Goal: Information Seeking & Learning: Check status

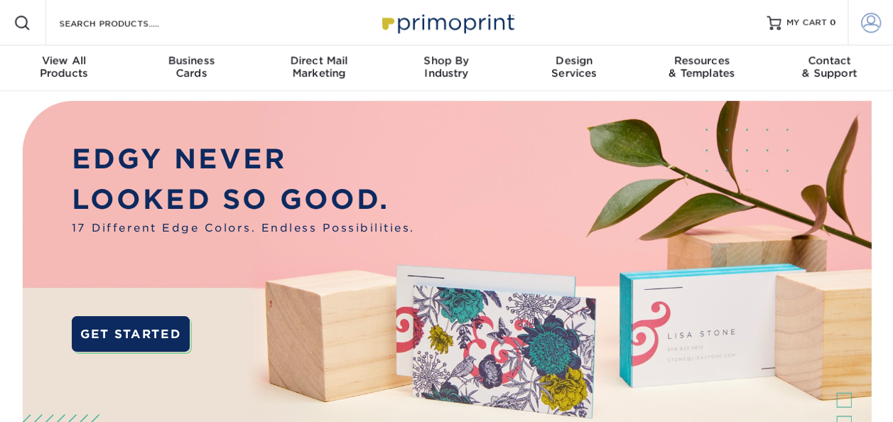
click at [874, 21] on span at bounding box center [871, 23] width 20 height 20
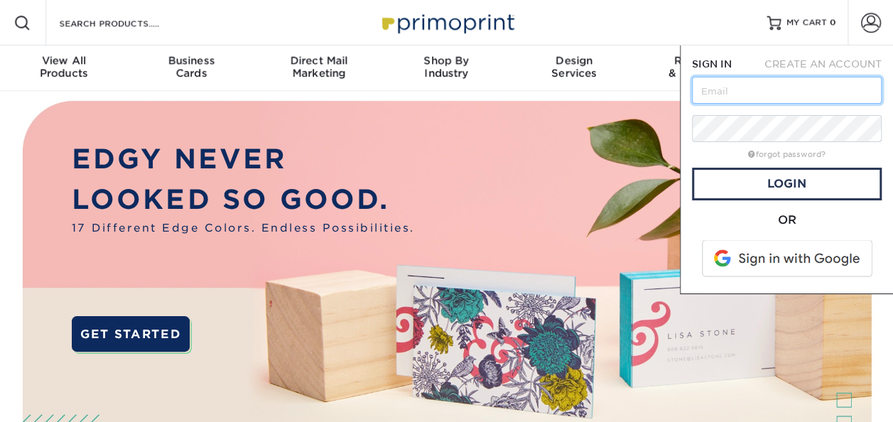
click at [770, 90] on input "text" at bounding box center [787, 90] width 190 height 27
type input "[EMAIL_ADDRESS][DOMAIN_NAME]"
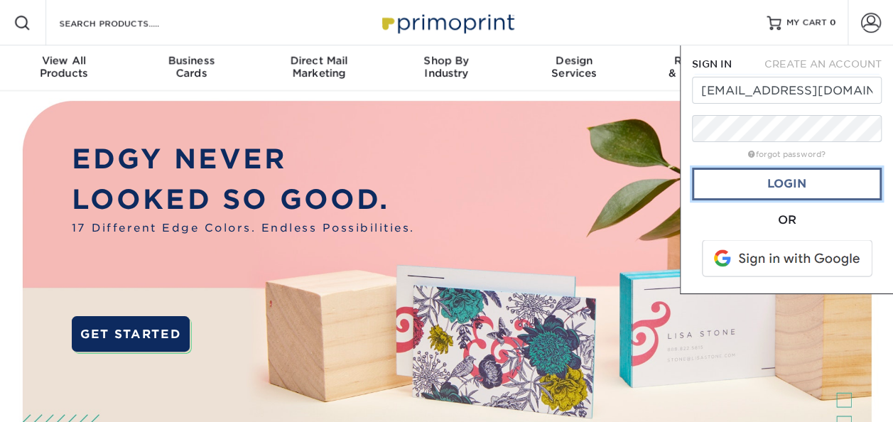
click at [785, 190] on link "Login" at bounding box center [787, 184] width 190 height 33
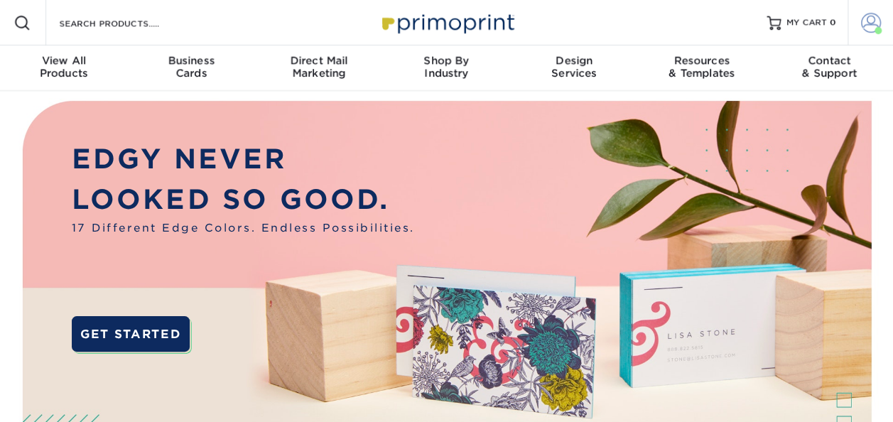
click at [875, 17] on span at bounding box center [871, 23] width 20 height 20
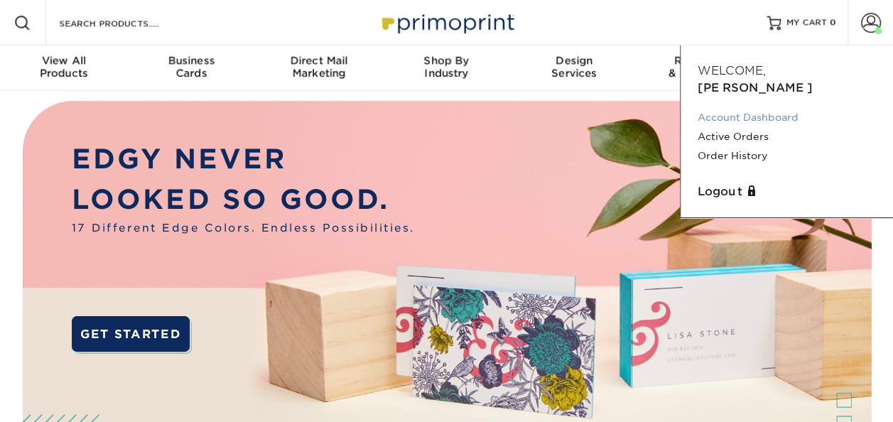
click at [750, 108] on link "Account Dashboard" at bounding box center [787, 117] width 178 height 19
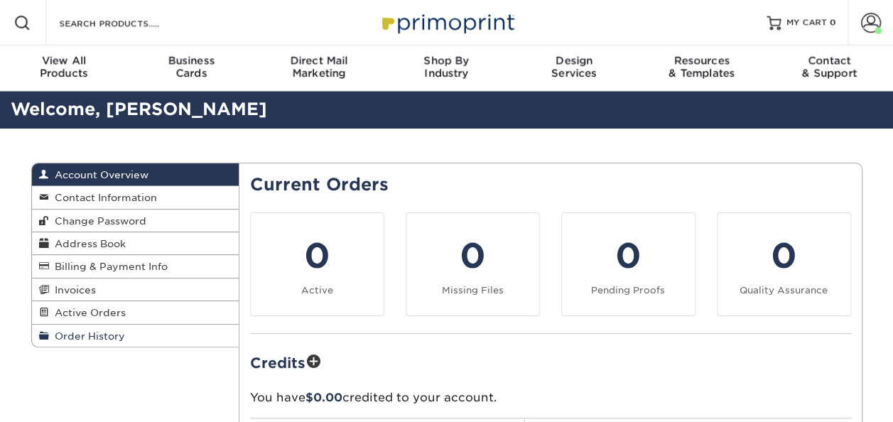
click at [85, 337] on span "Order History" at bounding box center [87, 335] width 76 height 11
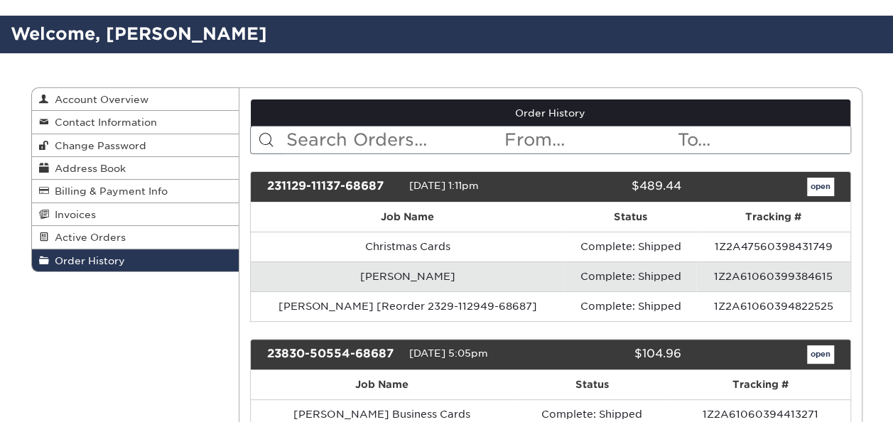
scroll to position [142, 0]
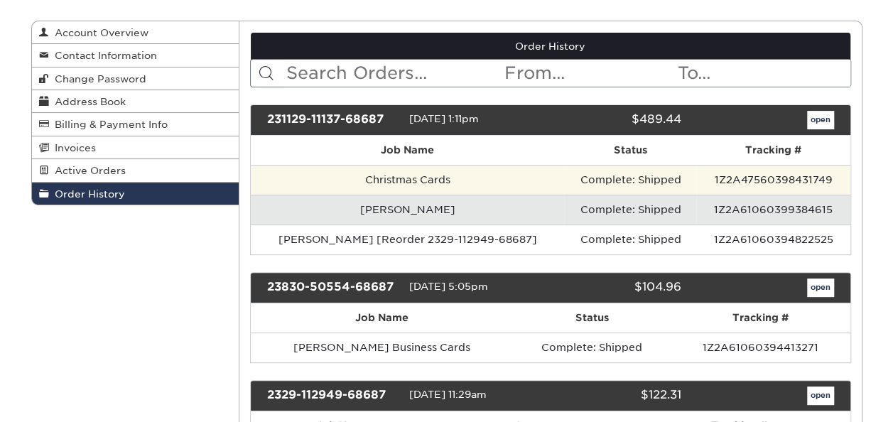
click at [433, 180] on td "Christmas Cards" at bounding box center [407, 180] width 313 height 30
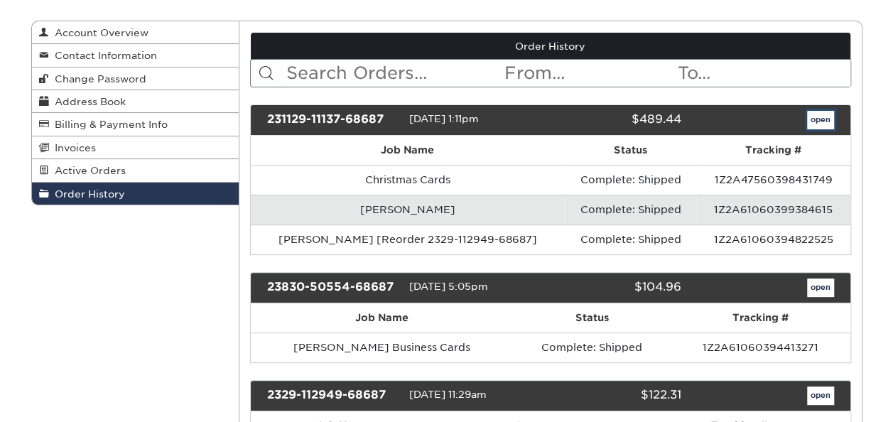
click at [824, 119] on link "open" at bounding box center [820, 120] width 27 height 18
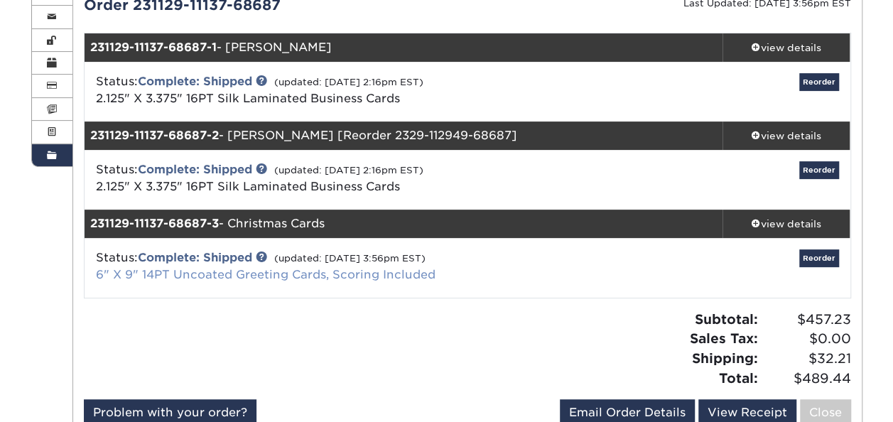
scroll to position [213, 0]
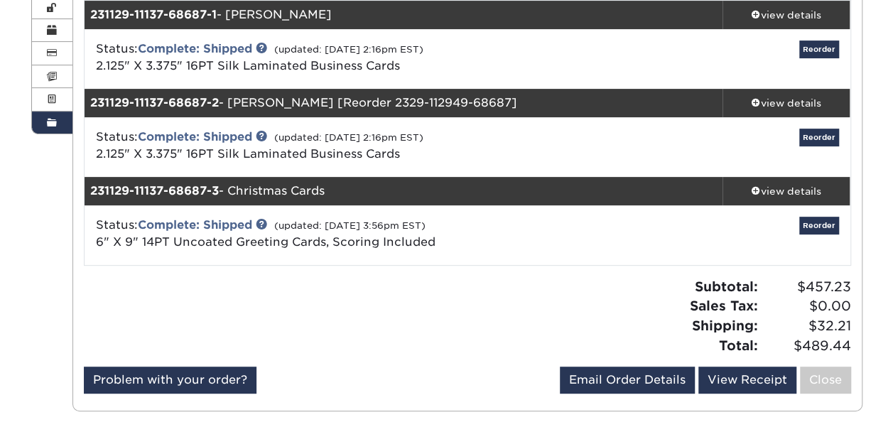
click at [520, 245] on div "Status: Complete: Shipped (updated: [DATE] 3:56pm EST) 6" X 9" 14PT Uncoated Gr…" at bounding box center [340, 234] width 510 height 34
click at [787, 188] on div "view details" at bounding box center [787, 191] width 128 height 14
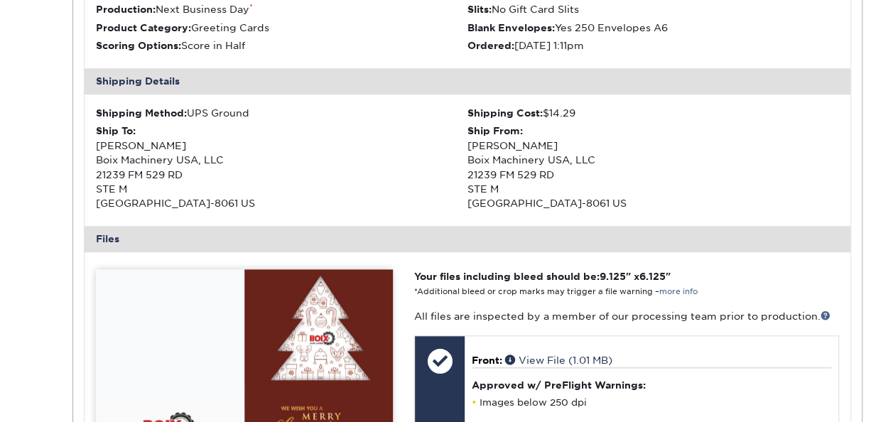
scroll to position [782, 0]
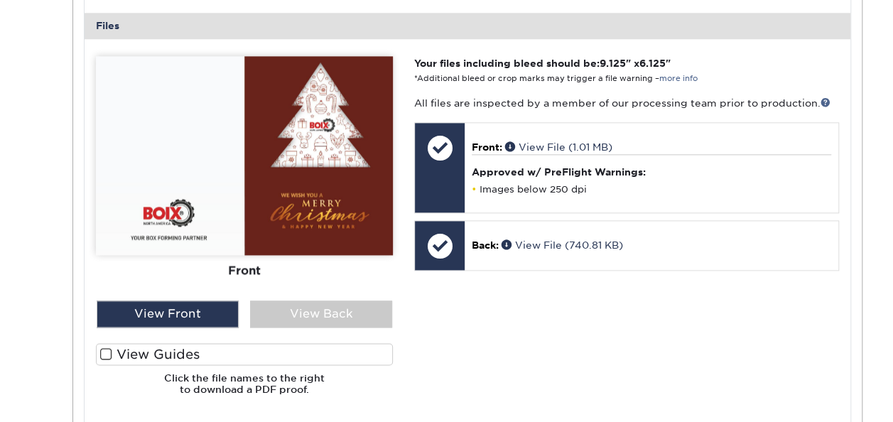
click at [324, 124] on img at bounding box center [244, 155] width 297 height 199
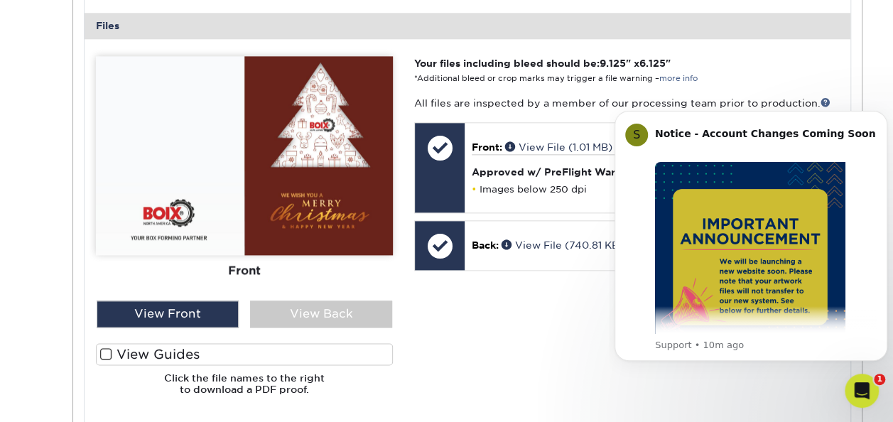
scroll to position [0, 0]
